Goal: Task Accomplishment & Management: Complete application form

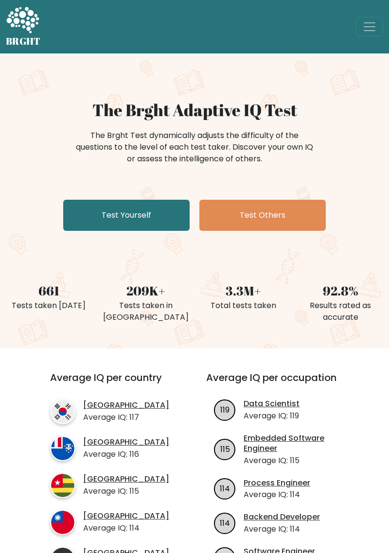
click at [160, 207] on link "Test Yourself" at bounding box center [126, 215] width 126 height 31
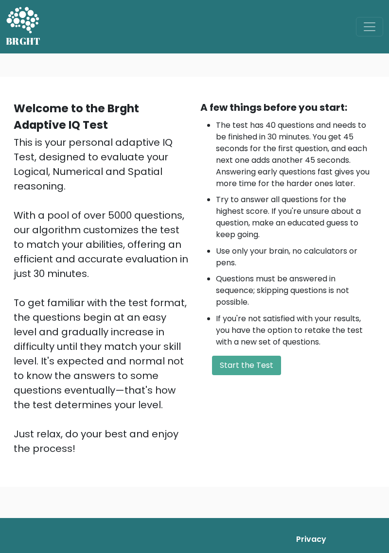
click at [249, 361] on button "Start the Test" at bounding box center [246, 365] width 69 height 19
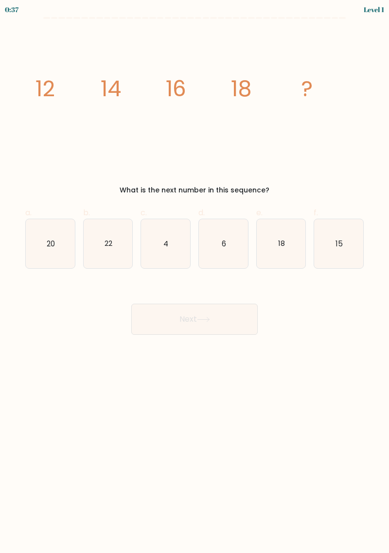
click at [53, 255] on icon "20" at bounding box center [50, 243] width 49 height 49
click at [195, 277] on input "a. 20" at bounding box center [195, 280] width 0 height 6
radio input "true"
click at [208, 319] on icon at bounding box center [203, 319] width 13 height 5
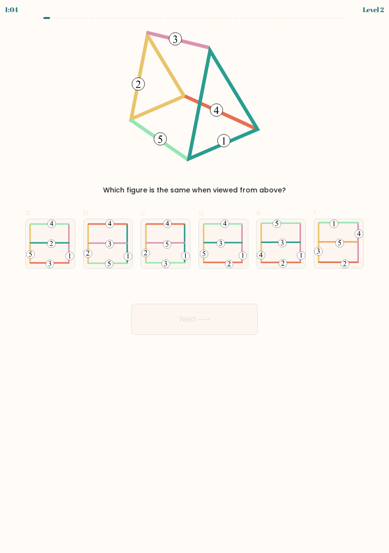
click at [120, 245] on icon at bounding box center [108, 243] width 49 height 49
click at [195, 277] on input "b." at bounding box center [195, 280] width 0 height 6
radio input "true"
click at [206, 321] on icon at bounding box center [203, 319] width 13 height 5
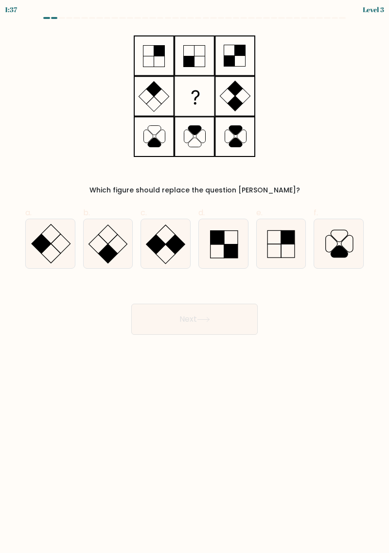
click at [106, 248] on rect at bounding box center [107, 254] width 19 height 19
click at [195, 277] on input "b." at bounding box center [195, 280] width 0 height 6
radio input "true"
click at [195, 314] on button "Next" at bounding box center [194, 319] width 126 height 31
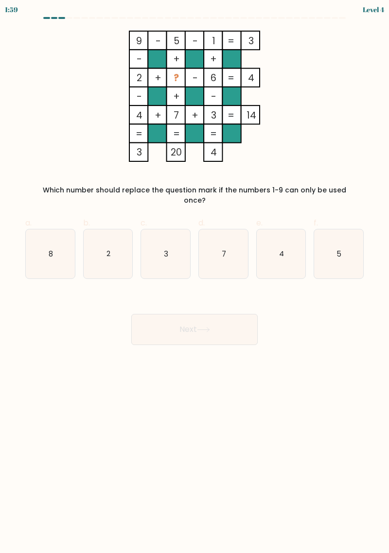
click at [52, 252] on icon "8" at bounding box center [50, 254] width 49 height 49
click at [195, 277] on input "a. 8" at bounding box center [195, 280] width 0 height 6
radio input "true"
click at [195, 324] on button "Next" at bounding box center [194, 329] width 126 height 31
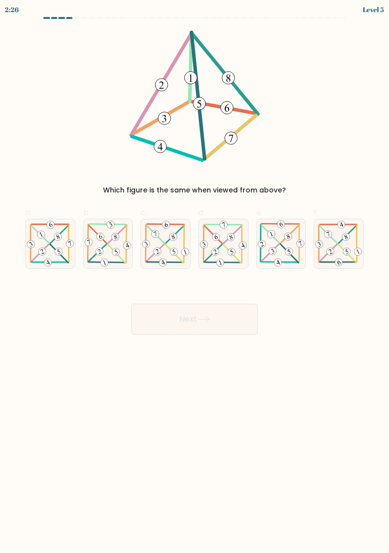
click at [280, 247] on icon at bounding box center [281, 243] width 49 height 49
click at [195, 277] on input "e." at bounding box center [195, 280] width 0 height 6
radio input "true"
click at [222, 332] on button "Next" at bounding box center [194, 319] width 126 height 31
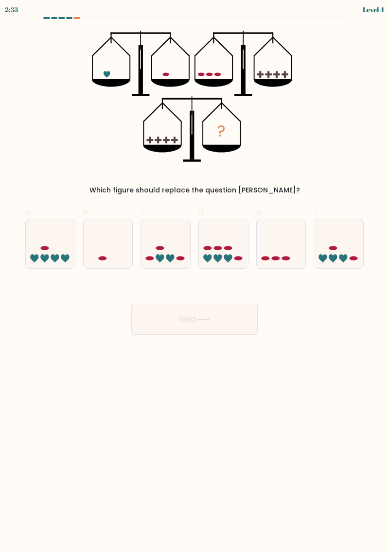
click at [281, 245] on icon at bounding box center [281, 244] width 49 height 40
click at [195, 277] on input "e." at bounding box center [195, 280] width 0 height 6
radio input "true"
click at [213, 318] on button "Next" at bounding box center [194, 319] width 126 height 31
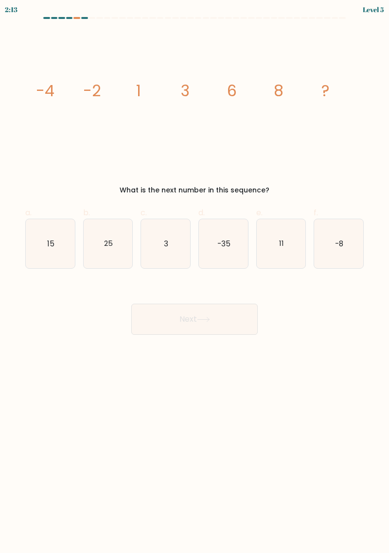
click at [286, 241] on icon "11" at bounding box center [281, 243] width 49 height 49
click at [195, 277] on input "e. 11" at bounding box center [195, 280] width 0 height 6
radio input "true"
click at [241, 315] on button "Next" at bounding box center [194, 319] width 126 height 31
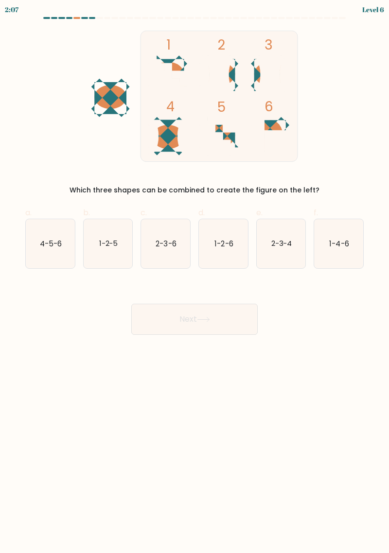
click at [109, 259] on icon "1-2-5" at bounding box center [108, 243] width 49 height 49
click at [195, 277] on input "b. 1-2-5" at bounding box center [195, 280] width 0 height 6
radio input "true"
click at [214, 320] on button "Next" at bounding box center [194, 319] width 126 height 31
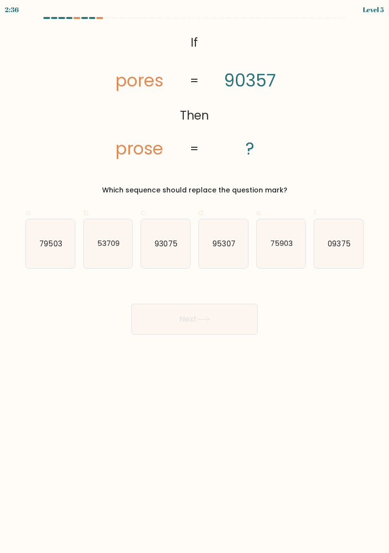
click at [162, 254] on icon "93075" at bounding box center [165, 243] width 49 height 49
click at [195, 277] on input "c. 93075" at bounding box center [195, 280] width 0 height 6
radio input "true"
click at [207, 324] on button "Next" at bounding box center [194, 319] width 126 height 31
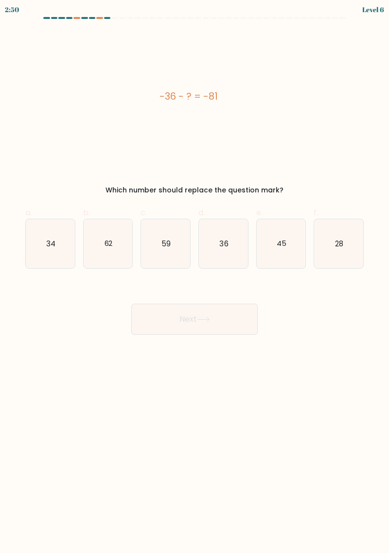
click at [270, 240] on icon "45" at bounding box center [281, 243] width 49 height 49
click at [195, 277] on input "e. 45" at bounding box center [195, 280] width 0 height 6
radio input "true"
click at [245, 316] on button "Next" at bounding box center [194, 319] width 126 height 31
click at [229, 322] on button "Next" at bounding box center [194, 319] width 126 height 31
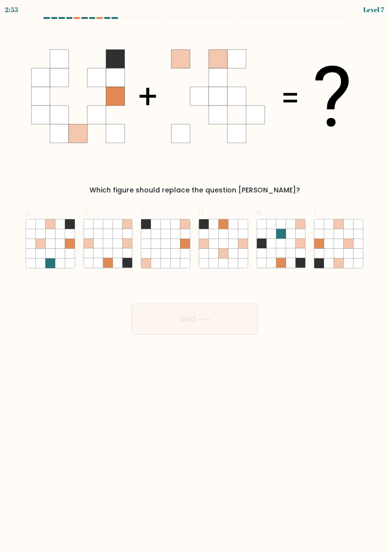
click at [226, 252] on icon at bounding box center [223, 254] width 10 height 10
click at [195, 277] on input "d." at bounding box center [195, 280] width 0 height 6
radio input "true"
click at [236, 316] on button "Next" at bounding box center [194, 319] width 126 height 31
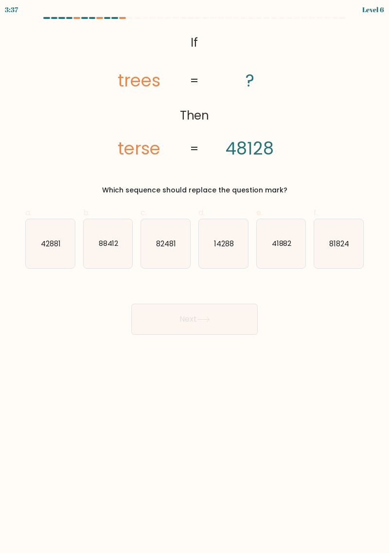
click at [241, 323] on button "Next" at bounding box center [194, 319] width 126 height 31
click at [282, 249] on icon "41882" at bounding box center [281, 243] width 49 height 49
click at [195, 277] on input "e. 41882" at bounding box center [195, 280] width 0 height 6
radio input "true"
click at [224, 325] on button "Next" at bounding box center [194, 319] width 126 height 31
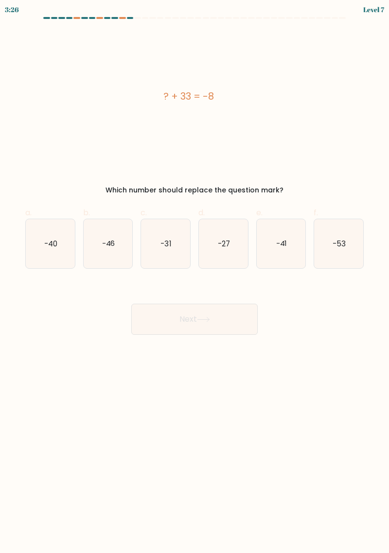
click at [296, 245] on icon "-41" at bounding box center [281, 243] width 49 height 49
click at [195, 277] on input "e. -41" at bounding box center [195, 280] width 0 height 6
radio input "true"
click at [235, 322] on button "Next" at bounding box center [194, 319] width 126 height 31
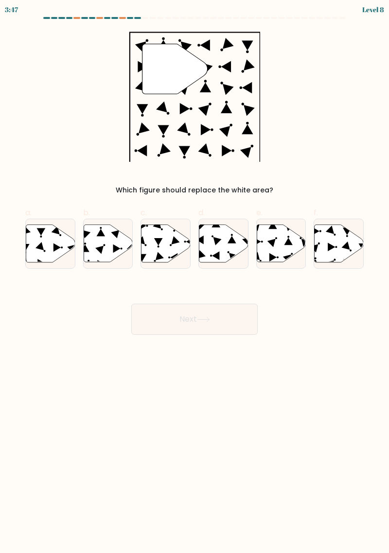
click at [265, 251] on icon at bounding box center [281, 243] width 49 height 37
click at [195, 277] on input "e." at bounding box center [195, 280] width 0 height 6
radio input "true"
click at [224, 309] on button "Next" at bounding box center [194, 319] width 126 height 31
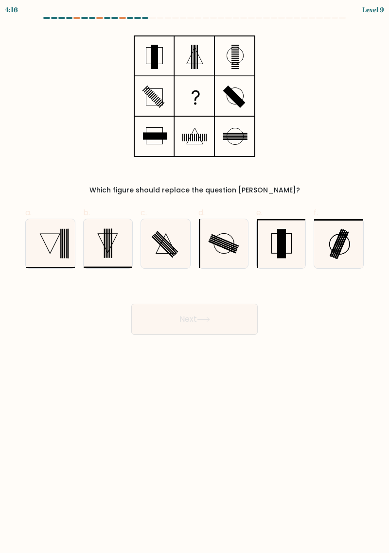
click at [165, 245] on rect at bounding box center [164, 243] width 21 height 21
click at [195, 277] on input "c." at bounding box center [195, 280] width 0 height 6
radio input "true"
click at [210, 316] on button "Next" at bounding box center [194, 319] width 126 height 31
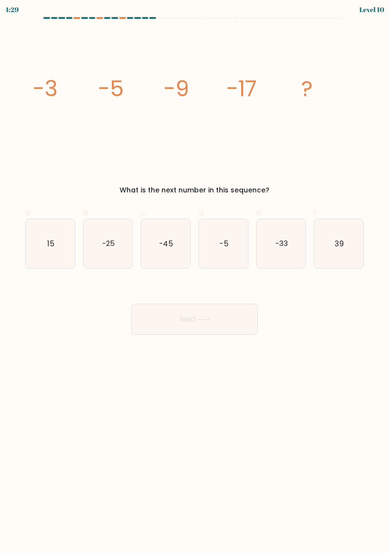
click at [284, 250] on icon "-33" at bounding box center [281, 243] width 49 height 49
click at [195, 277] on input "e. -33" at bounding box center [195, 280] width 0 height 6
radio input "true"
click at [250, 321] on button "Next" at bounding box center [194, 319] width 126 height 31
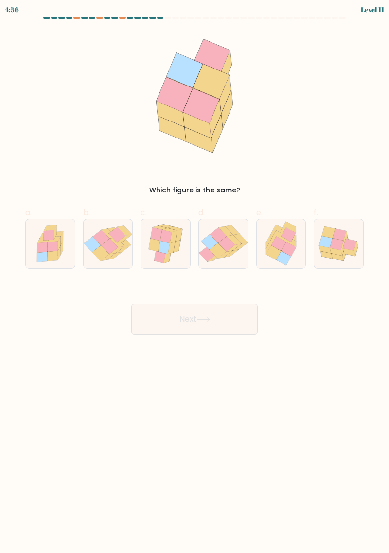
click at [159, 247] on icon at bounding box center [155, 244] width 12 height 13
click at [195, 277] on input "c." at bounding box center [195, 280] width 0 height 6
radio input "true"
click at [205, 319] on icon at bounding box center [203, 319] width 13 height 5
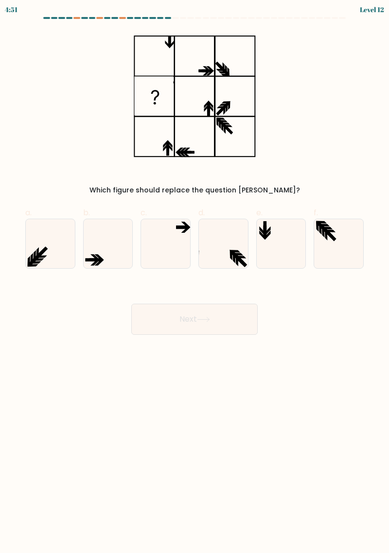
click at [198, 322] on button "Next" at bounding box center [194, 319] width 126 height 31
click at [173, 249] on icon at bounding box center [165, 243] width 49 height 49
click at [195, 277] on input "c." at bounding box center [195, 280] width 0 height 6
radio input "true"
click at [209, 320] on icon at bounding box center [203, 320] width 12 height 4
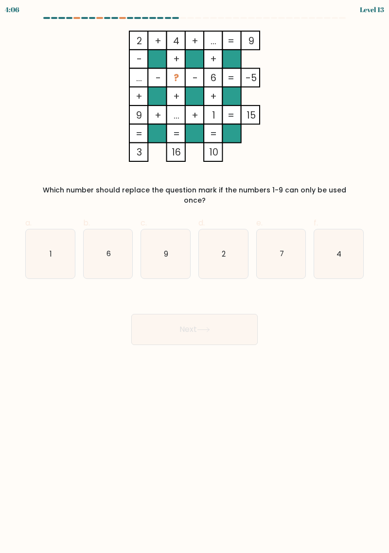
scroll to position [8, 0]
click at [284, 249] on text "7" at bounding box center [281, 254] width 4 height 10
click at [195, 277] on input "e. 7" at bounding box center [195, 280] width 0 height 6
radio input "true"
click at [228, 315] on button "Next" at bounding box center [194, 329] width 126 height 31
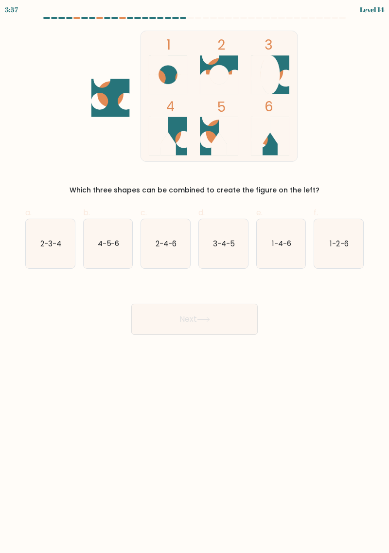
click at [106, 238] on text "4-5-6" at bounding box center [108, 243] width 22 height 10
click at [195, 277] on input "b. 4-5-6" at bounding box center [195, 280] width 0 height 6
radio input "true"
click at [203, 317] on icon at bounding box center [203, 319] width 13 height 5
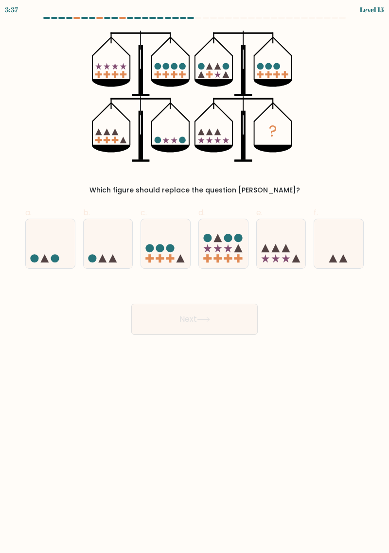
click at [273, 244] on icon at bounding box center [275, 248] width 8 height 8
click at [195, 277] on input "e." at bounding box center [195, 280] width 0 height 6
radio input "true"
click at [233, 318] on button "Next" at bounding box center [194, 319] width 126 height 31
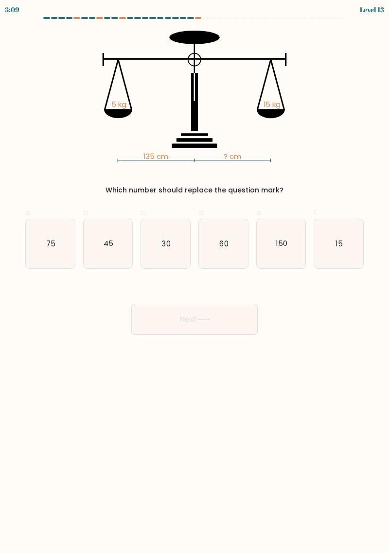
scroll to position [1, 0]
click at [68, 261] on icon "75" at bounding box center [50, 243] width 49 height 49
click at [195, 277] on input "a. 75" at bounding box center [195, 280] width 0 height 6
radio input "true"
click at [160, 310] on button "Next" at bounding box center [194, 319] width 126 height 31
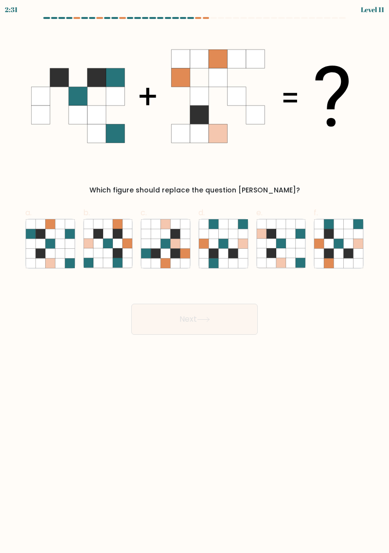
click at [109, 240] on icon at bounding box center [108, 244] width 10 height 10
click at [195, 277] on input "b." at bounding box center [195, 280] width 0 height 6
radio input "true"
click at [163, 320] on button "Next" at bounding box center [194, 319] width 126 height 31
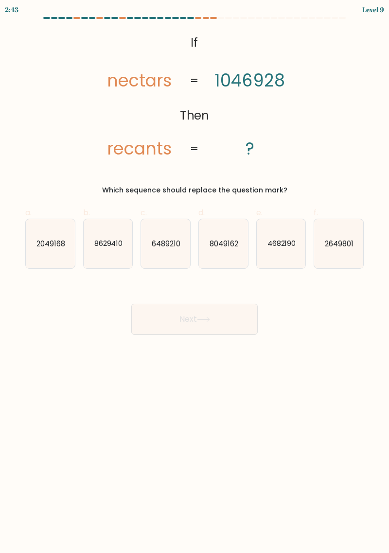
scroll to position [0, 0]
click at [63, 250] on icon "2049168" at bounding box center [50, 243] width 49 height 49
click at [195, 277] on input "a. 2049168" at bounding box center [195, 280] width 0 height 6
radio input "true"
click at [143, 318] on button "Next" at bounding box center [194, 319] width 126 height 31
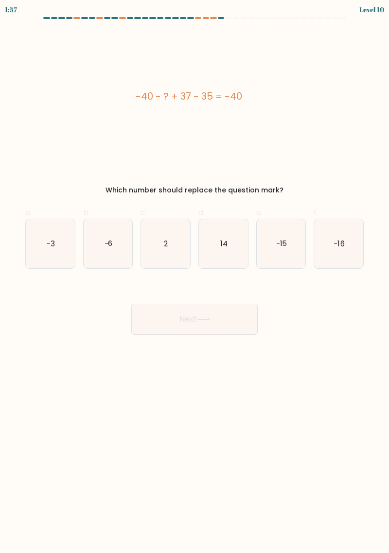
click at [162, 236] on icon "2" at bounding box center [165, 243] width 49 height 49
click at [195, 277] on input "c. 2" at bounding box center [195, 280] width 0 height 6
radio input "true"
click at [177, 319] on button "Next" at bounding box center [194, 319] width 126 height 31
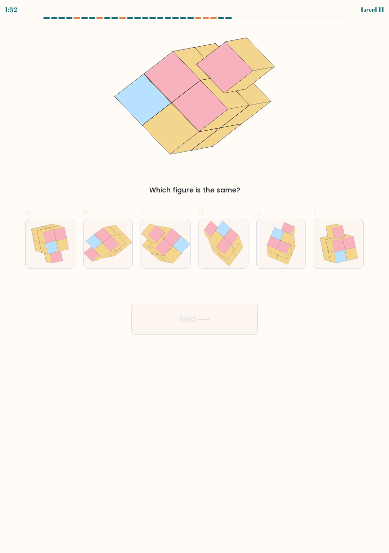
click at [209, 320] on icon at bounding box center [203, 320] width 12 height 4
click at [170, 242] on icon at bounding box center [172, 237] width 17 height 17
click at [195, 277] on input "c." at bounding box center [195, 280] width 0 height 6
radio input "true"
click at [193, 312] on button "Next" at bounding box center [194, 319] width 126 height 31
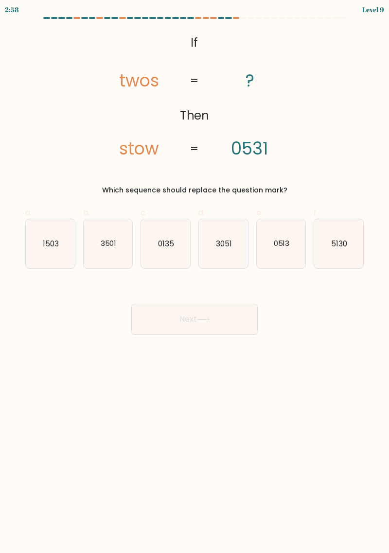
click at [343, 237] on icon "5130" at bounding box center [338, 243] width 49 height 49
click at [195, 277] on input "f. 5130" at bounding box center [195, 280] width 0 height 6
radio input "true"
click at [224, 319] on button "Next" at bounding box center [194, 319] width 126 height 31
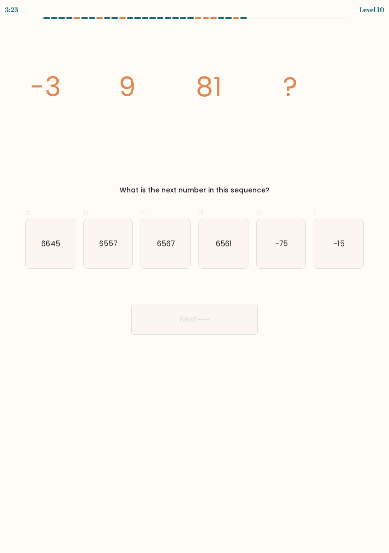
click at [225, 243] on text "6561" at bounding box center [224, 243] width 16 height 10
click at [195, 277] on input "d. 6561" at bounding box center [195, 280] width 0 height 6
radio input "true"
click at [225, 317] on button "Next" at bounding box center [194, 319] width 126 height 31
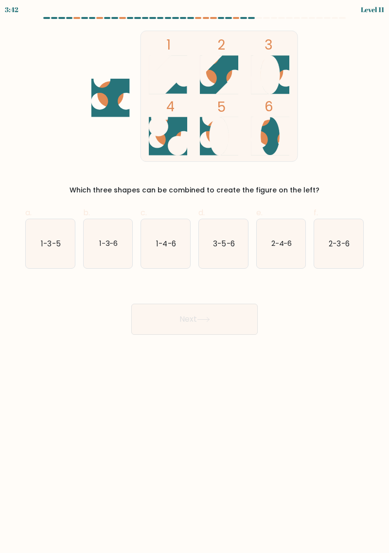
click at [57, 248] on text "1-3-5" at bounding box center [50, 243] width 19 height 10
click at [195, 277] on input "a. 1-3-5" at bounding box center [195, 280] width 0 height 6
radio input "true"
click at [64, 243] on icon "1-3-5" at bounding box center [50, 244] width 48 height 48
click at [195, 277] on input "a. 1-3-5" at bounding box center [195, 280] width 0 height 6
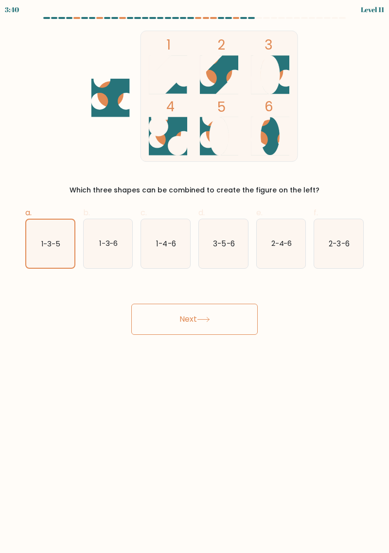
click at [152, 309] on button "Next" at bounding box center [194, 319] width 126 height 31
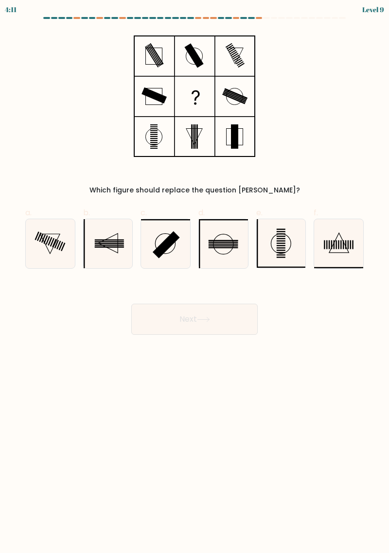
click at [62, 236] on icon at bounding box center [50, 243] width 49 height 49
click at [195, 277] on input "a." at bounding box center [195, 280] width 0 height 6
radio input "true"
click at [152, 316] on button "Next" at bounding box center [194, 319] width 126 height 31
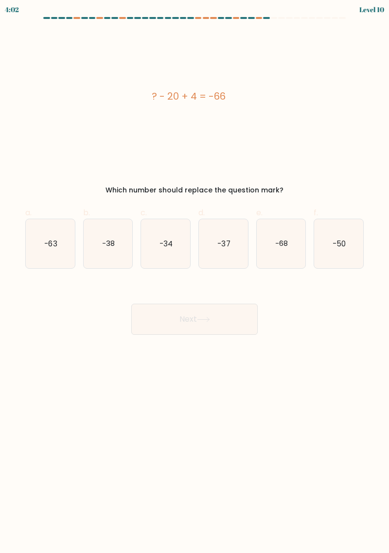
click at [332, 230] on icon "-50" at bounding box center [338, 243] width 49 height 49
click at [195, 277] on input "f. -50" at bounding box center [195, 280] width 0 height 6
radio input "true"
click at [220, 317] on button "Next" at bounding box center [194, 319] width 126 height 31
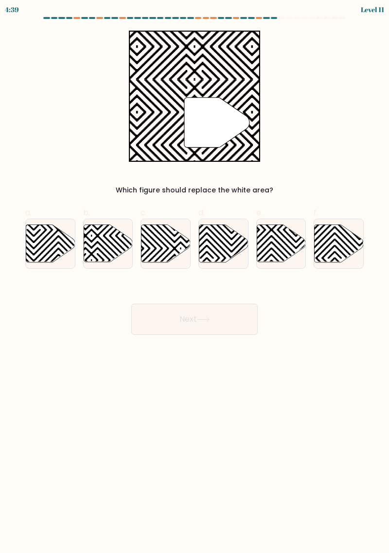
click at [107, 234] on icon at bounding box center [108, 243] width 49 height 37
click at [195, 277] on input "b." at bounding box center [195, 280] width 0 height 6
radio input "true"
click at [160, 313] on button "Next" at bounding box center [194, 319] width 126 height 31
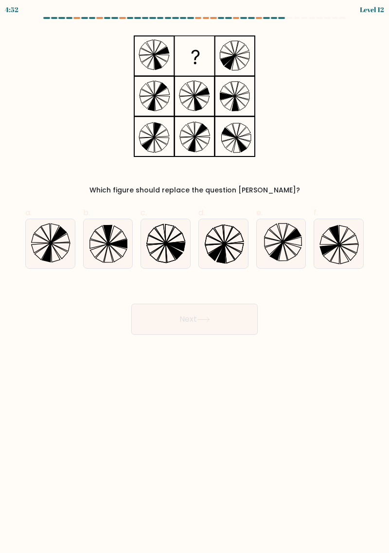
click at [170, 239] on icon at bounding box center [165, 243] width 49 height 49
click at [195, 277] on input "c." at bounding box center [195, 280] width 0 height 6
radio input "true"
click at [221, 323] on button "Next" at bounding box center [194, 319] width 126 height 31
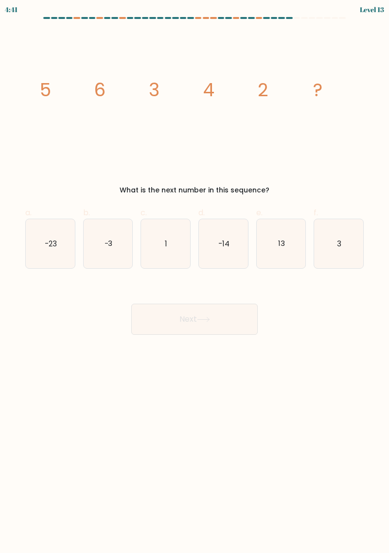
click at [232, 253] on icon "-14" at bounding box center [223, 243] width 49 height 49
click at [195, 277] on input "d. -14" at bounding box center [195, 280] width 0 height 6
radio input "true"
click at [236, 323] on button "Next" at bounding box center [194, 319] width 126 height 31
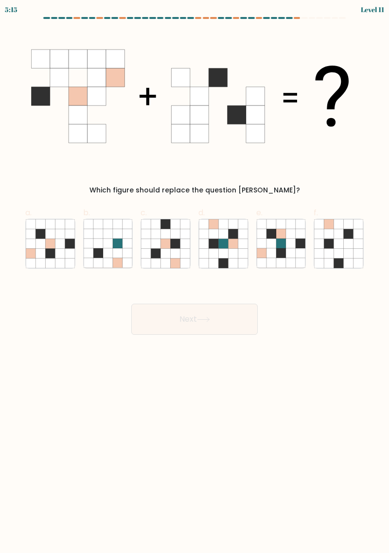
click at [57, 253] on icon at bounding box center [60, 254] width 10 height 10
click at [195, 277] on input "a." at bounding box center [195, 280] width 0 height 6
radio input "true"
click at [152, 315] on button "Next" at bounding box center [194, 319] width 126 height 31
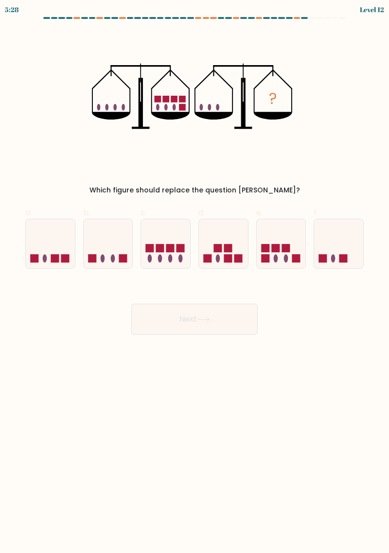
click at [285, 235] on icon at bounding box center [281, 244] width 49 height 40
click at [195, 277] on input "e." at bounding box center [195, 280] width 0 height 6
radio input "true"
click at [248, 318] on button "Next" at bounding box center [194, 319] width 126 height 31
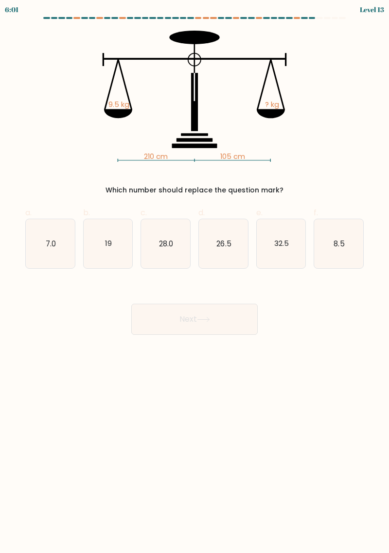
click at [241, 254] on icon "26.5" at bounding box center [223, 243] width 49 height 49
click at [195, 277] on input "d. 26.5" at bounding box center [195, 280] width 0 height 6
radio input "true"
click at [237, 319] on button "Next" at bounding box center [194, 319] width 126 height 31
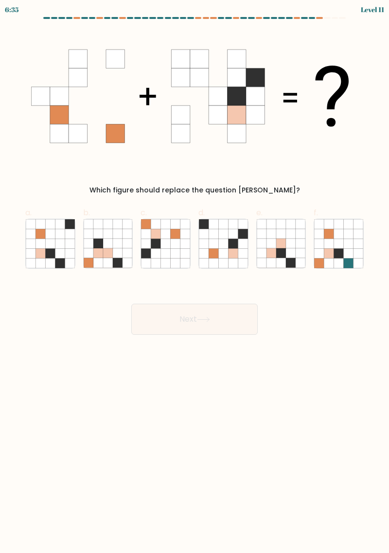
click at [177, 227] on icon at bounding box center [176, 224] width 10 height 10
click at [195, 277] on input "c." at bounding box center [195, 280] width 0 height 6
radio input "true"
click at [210, 312] on button "Next" at bounding box center [194, 319] width 126 height 31
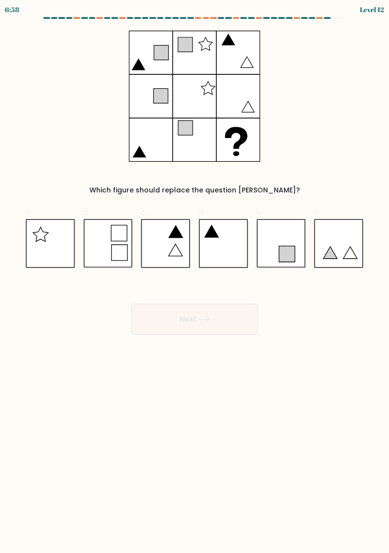
click at [58, 234] on icon at bounding box center [50, 243] width 49 height 49
click at [195, 277] on input "a." at bounding box center [195, 280] width 0 height 6
radio input "true"
click at [210, 320] on icon at bounding box center [203, 319] width 13 height 5
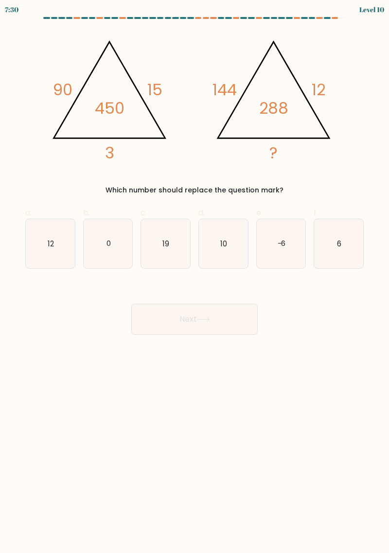
click at [327, 245] on icon "6" at bounding box center [338, 243] width 49 height 49
click at [195, 277] on input "f. 6" at bounding box center [195, 280] width 0 height 6
radio input "true"
click at [232, 333] on button "Next" at bounding box center [194, 319] width 126 height 31
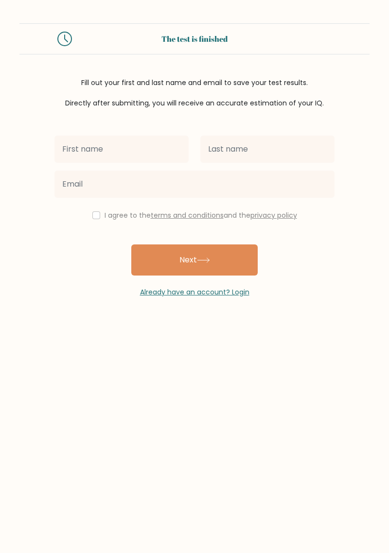
click at [99, 225] on div "I agree to the terms and conditions and the privacy policy Next Already have an…" at bounding box center [195, 202] width 292 height 189
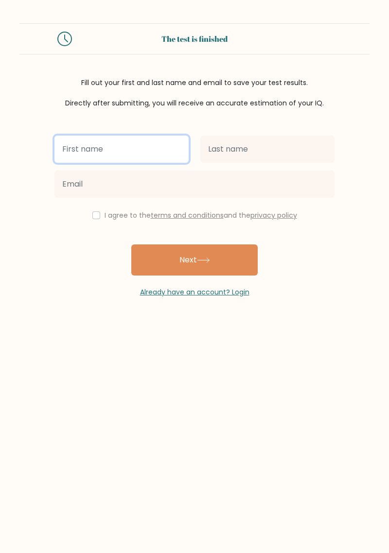
click at [142, 148] on input "text" at bounding box center [121, 149] width 134 height 27
type input "[PERSON_NAME] [PERSON_NAME]"
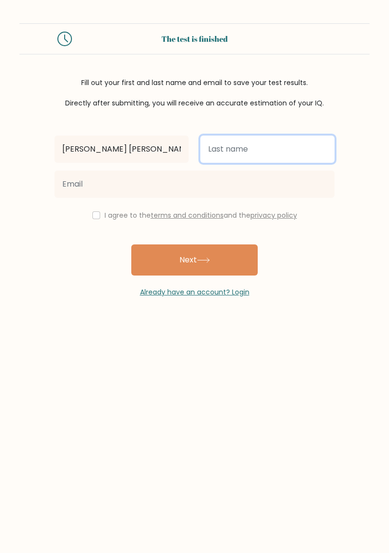
click at [291, 152] on input "text" at bounding box center [267, 149] width 134 height 27
type input "Barte"
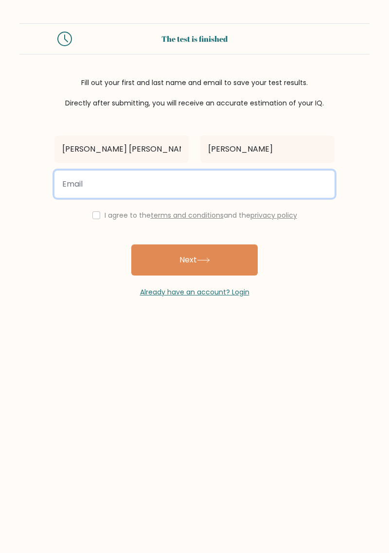
click at [278, 178] on input "email" at bounding box center [194, 184] width 280 height 27
type input "glenbarte23@gmail.com"
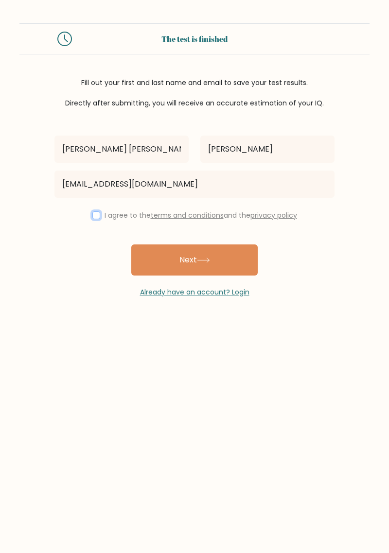
click at [97, 215] on input "checkbox" at bounding box center [96, 216] width 8 height 8
checkbox input "true"
click at [209, 257] on button "Next" at bounding box center [194, 260] width 126 height 31
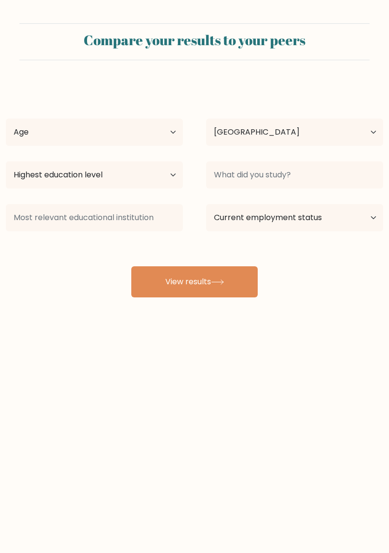
select select "PH"
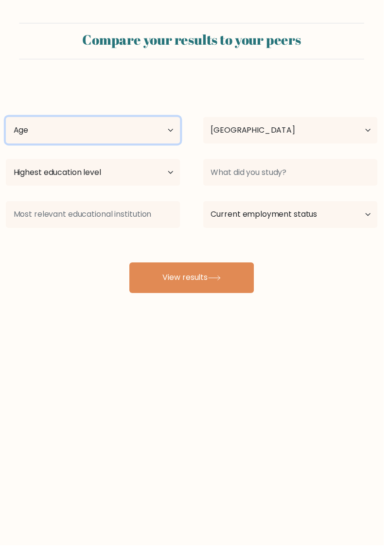
click at [178, 136] on select "Age Under 18 years old 18-24 years old 25-34 years old 35-44 years old 45-54 ye…" at bounding box center [94, 132] width 177 height 27
select select "18_24"
click at [6, 119] on select "Age Under 18 years old 18-24 years old 25-34 years old 35-44 years old 45-54 ye…" at bounding box center [94, 132] width 177 height 27
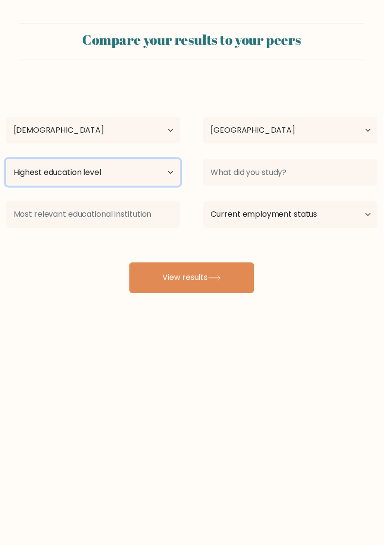
click at [177, 178] on select "Highest education level No schooling Primary Lower Secondary Upper Secondary Oc…" at bounding box center [94, 174] width 177 height 27
select select "upper_secondary"
click at [6, 161] on select "Highest education level No schooling Primary Lower Secondary Upper Secondary Oc…" at bounding box center [94, 174] width 177 height 27
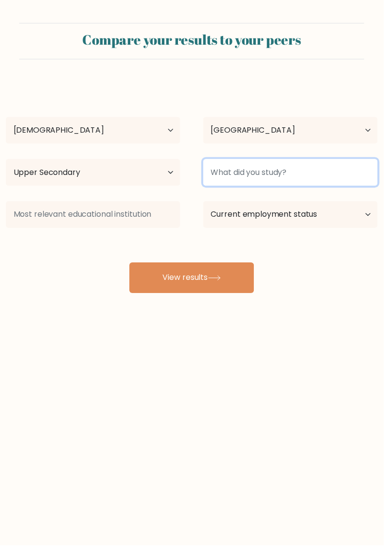
click at [284, 173] on input at bounding box center [294, 174] width 177 height 27
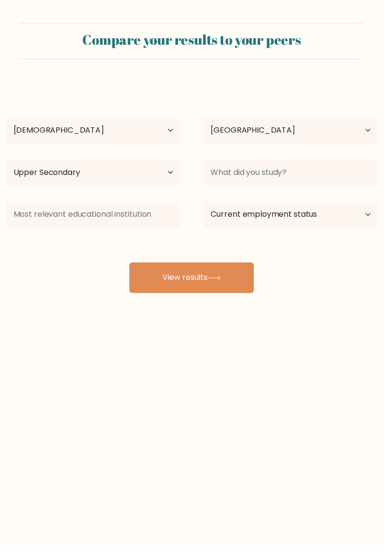
click at [233, 281] on button "View results" at bounding box center [194, 281] width 126 height 31
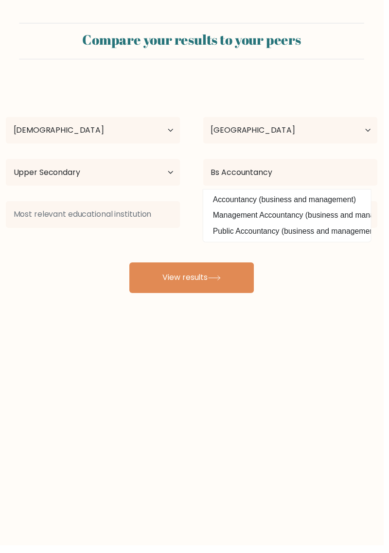
click at [285, 206] on option "Accountancy (business and management)" at bounding box center [291, 203] width 165 height 16
type input "Accountancy"
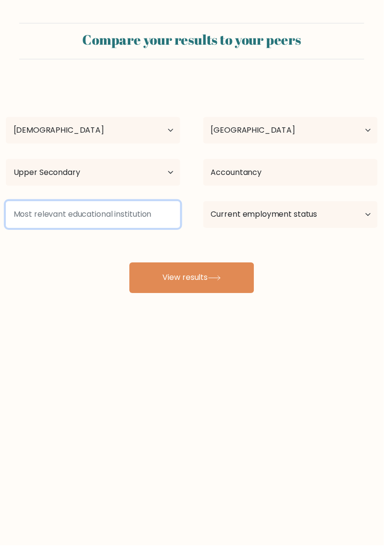
click at [51, 215] on input at bounding box center [94, 217] width 177 height 27
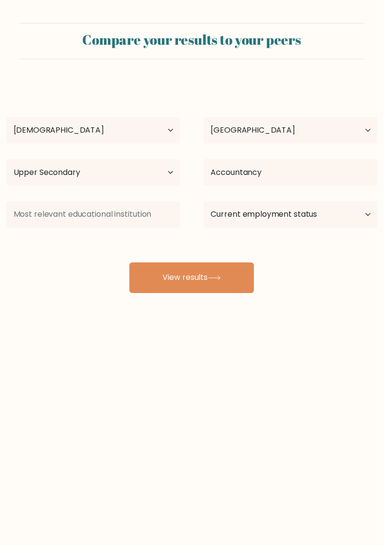
click at [237, 286] on button "View results" at bounding box center [194, 281] width 126 height 31
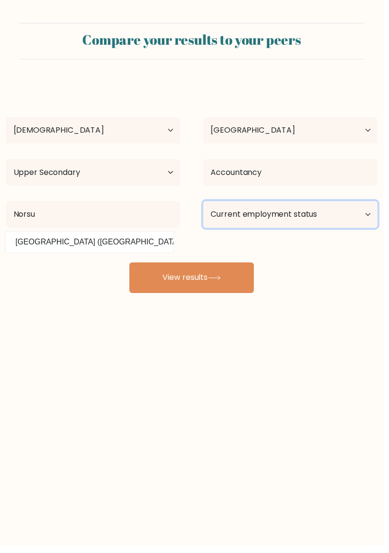
click at [298, 222] on select "Current employment status Employed Student Retired Other / prefer not to answer" at bounding box center [294, 217] width 177 height 27
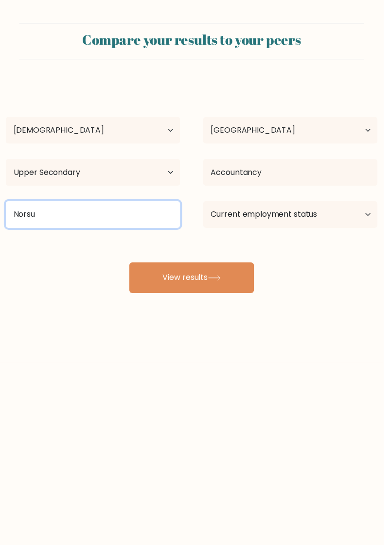
click at [54, 221] on input "Norsu" at bounding box center [94, 217] width 177 height 27
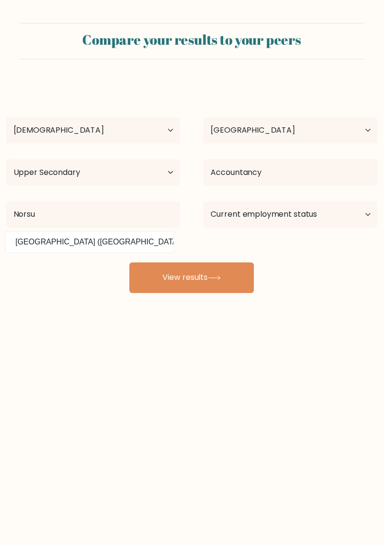
click at [64, 249] on option "Negros Oriental State University (Philippines)" at bounding box center [90, 246] width 165 height 16
type input "[GEOGRAPHIC_DATA]"
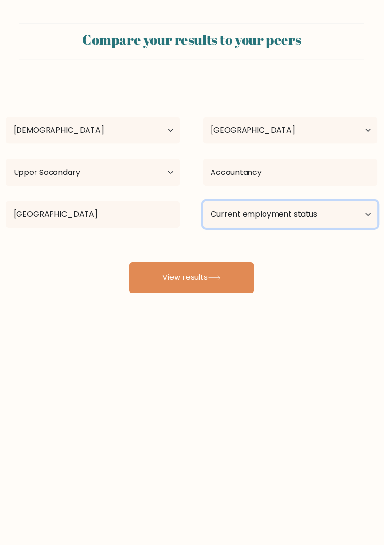
click at [286, 216] on select "Current employment status Employed Student Retired Other / prefer not to answer" at bounding box center [294, 217] width 177 height 27
select select "other"
click at [206, 204] on select "Current employment status Employed Student Retired Other / prefer not to answer" at bounding box center [294, 217] width 177 height 27
click at [221, 280] on icon at bounding box center [217, 282] width 13 height 5
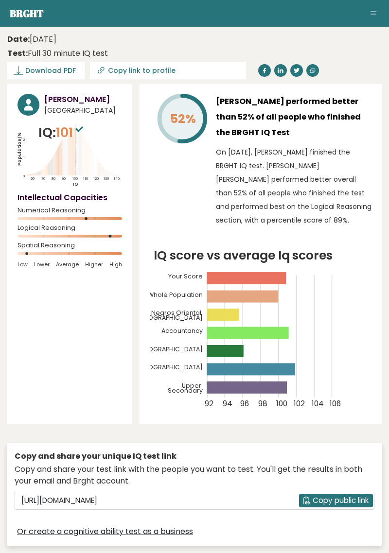
click at [327, 501] on span "Copy public link" at bounding box center [341, 501] width 56 height 11
click at [61, 74] on span "Download PDF" at bounding box center [50, 71] width 51 height 10
click at [86, 69] on span "✓ Your PDF is downloaded..." at bounding box center [62, 70] width 110 height 17
click at [85, 69] on span "✓ Your PDF is downloaded..." at bounding box center [62, 70] width 110 height 17
